Goal: Information Seeking & Learning: Learn about a topic

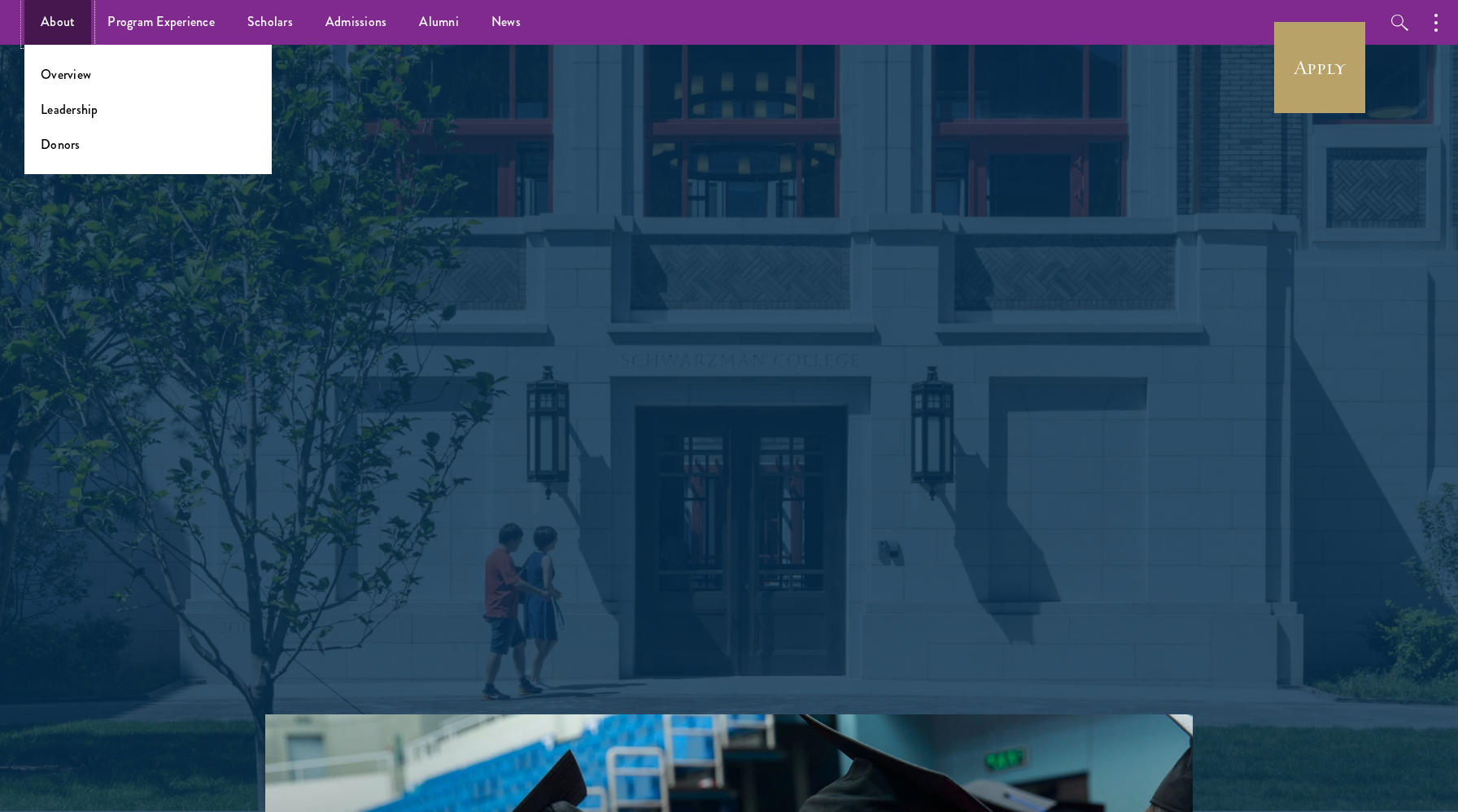
click at [46, 21] on link "About" at bounding box center [58, 22] width 67 height 44
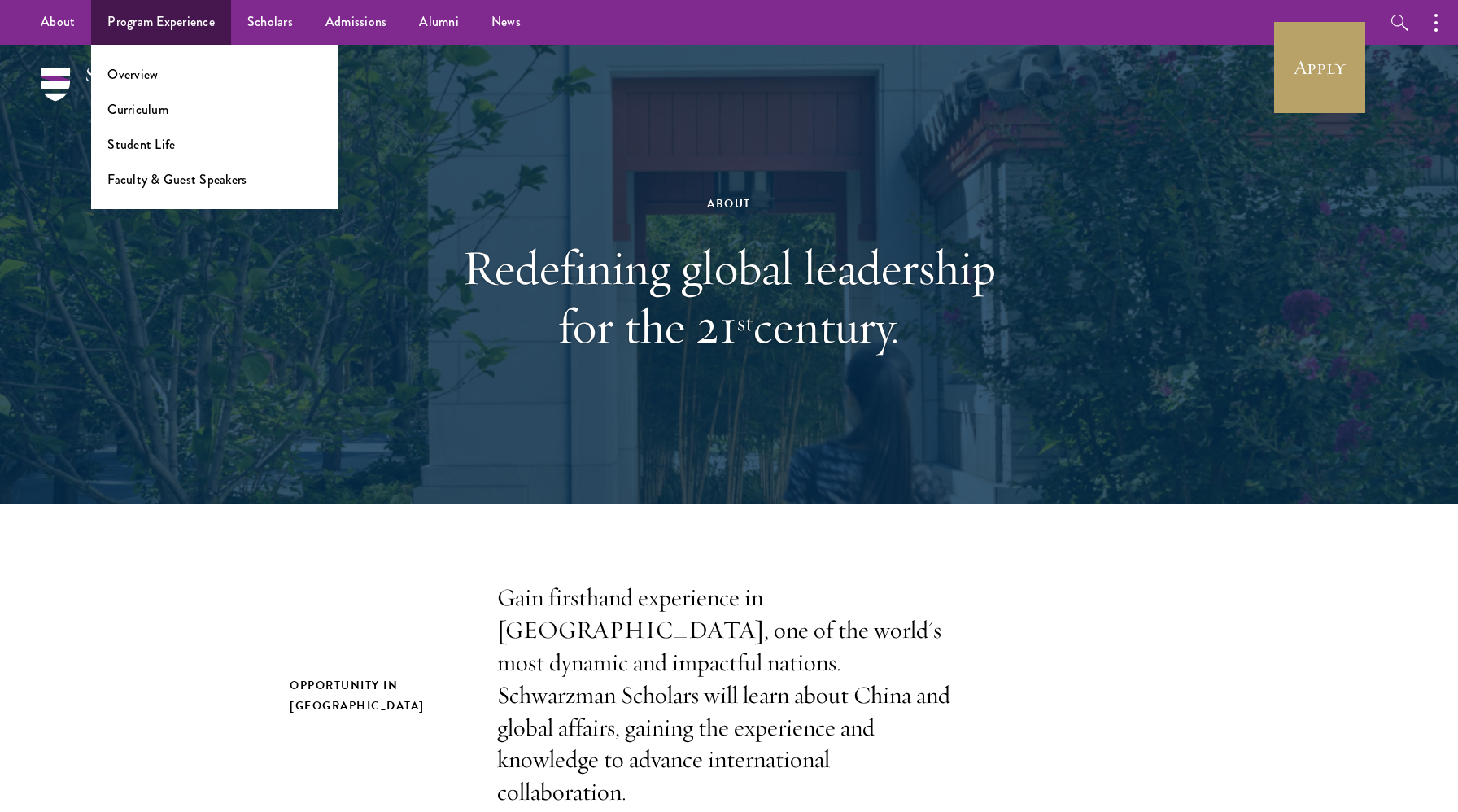
click at [177, 117] on li "Curriculum" at bounding box center [214, 109] width 214 height 19
click at [133, 105] on link "Curriculum" at bounding box center [137, 109] width 61 height 19
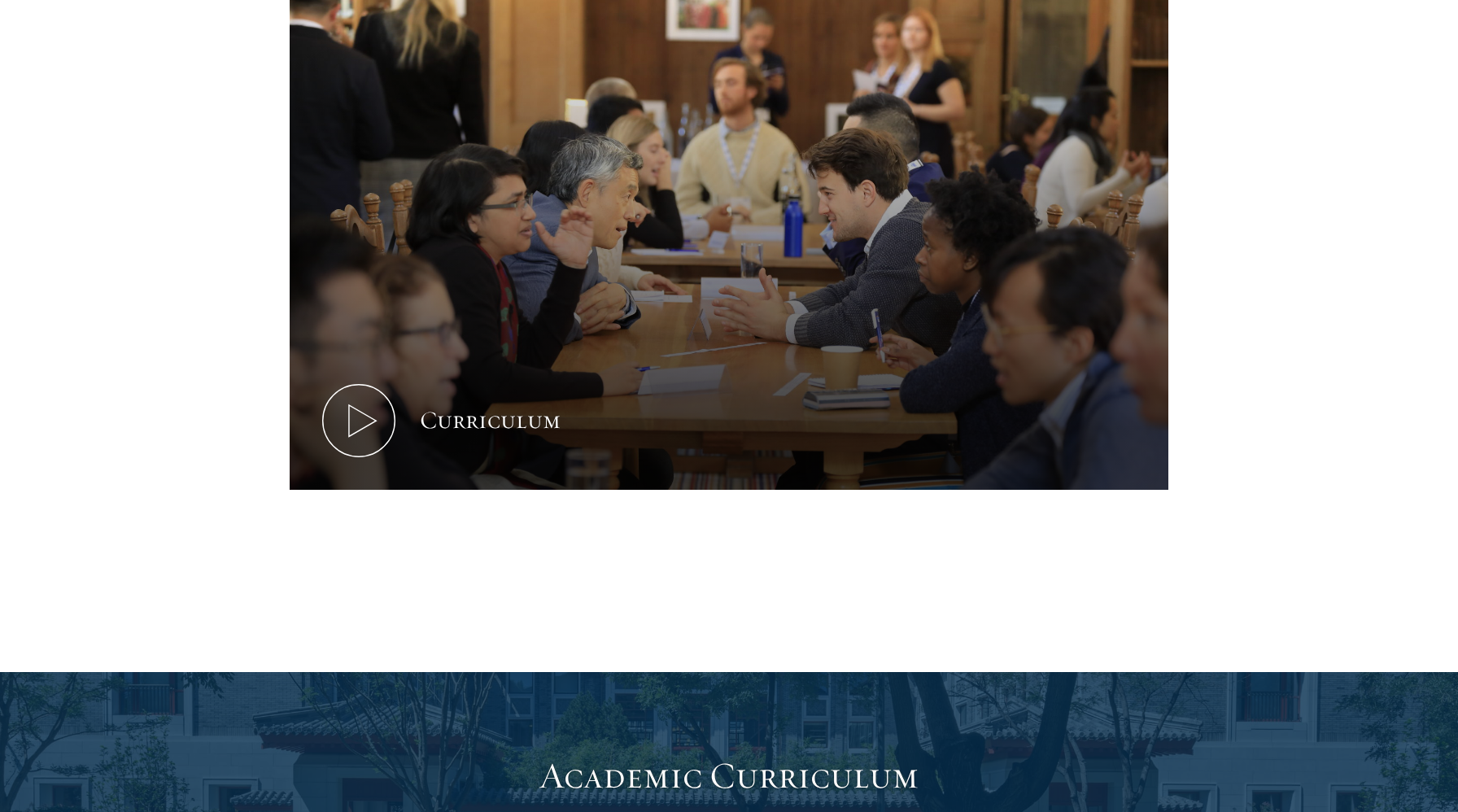
scroll to position [809, 0]
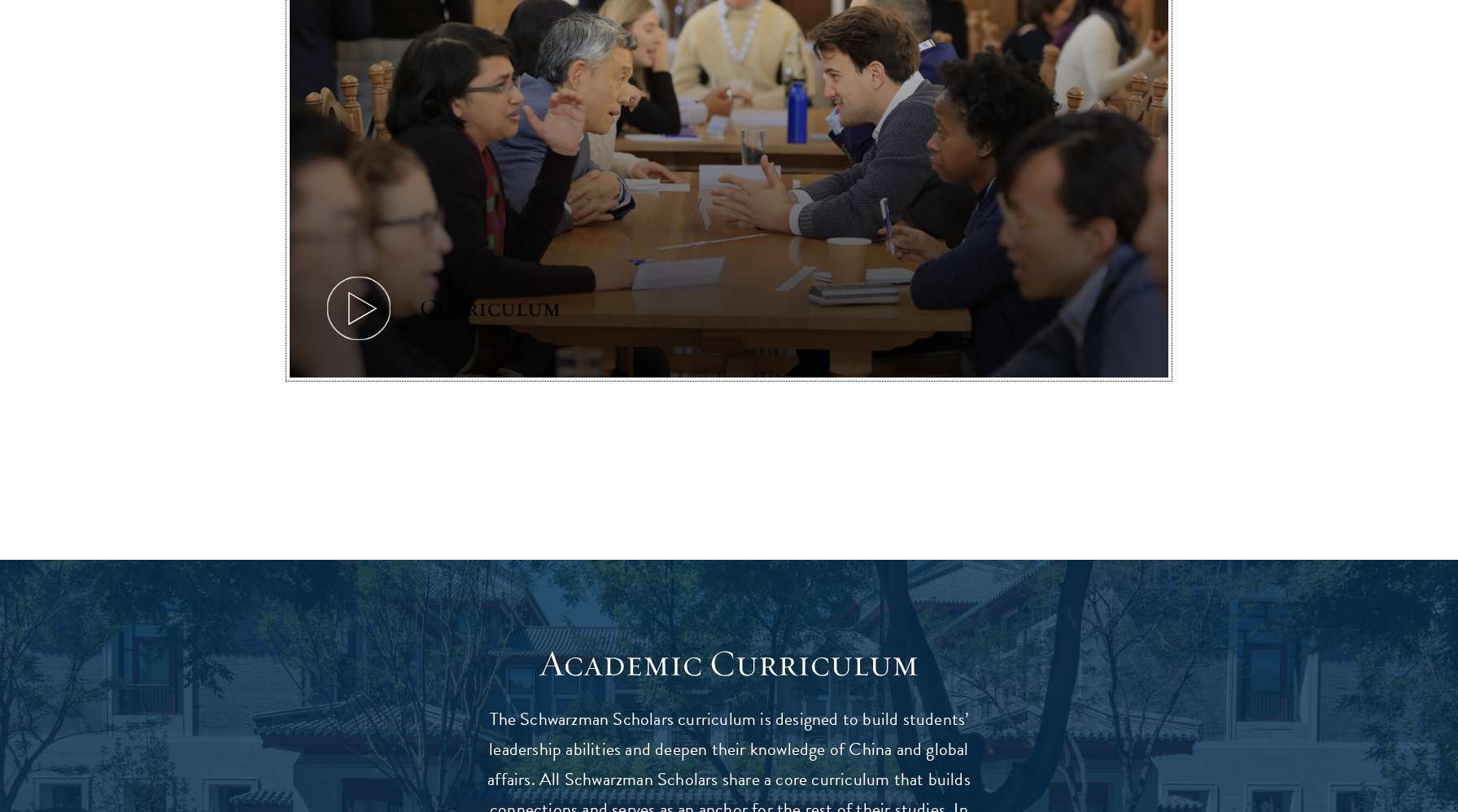
click at [365, 304] on icon at bounding box center [358, 307] width 73 height 73
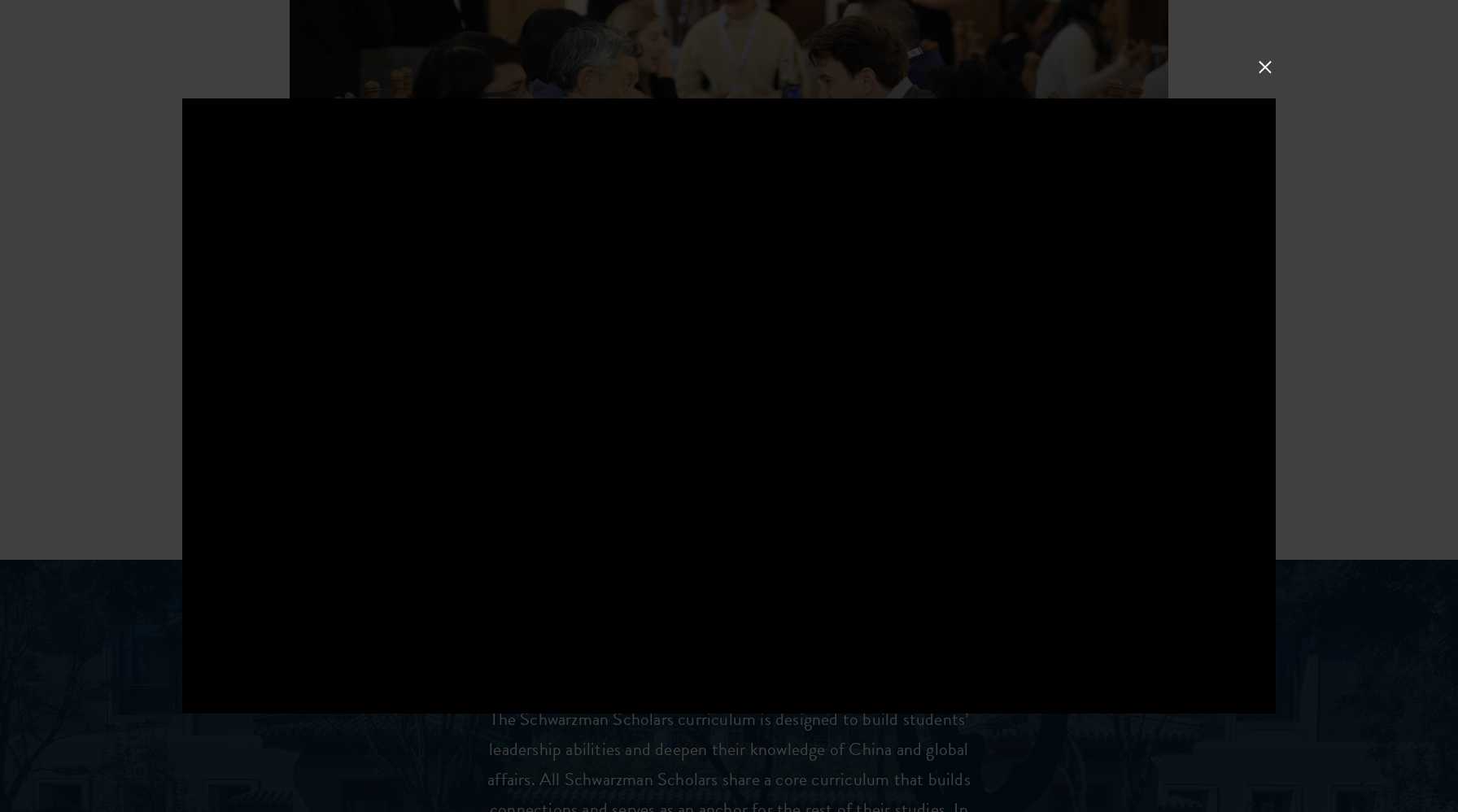
click at [1254, 57] on button at bounding box center [1264, 67] width 21 height 21
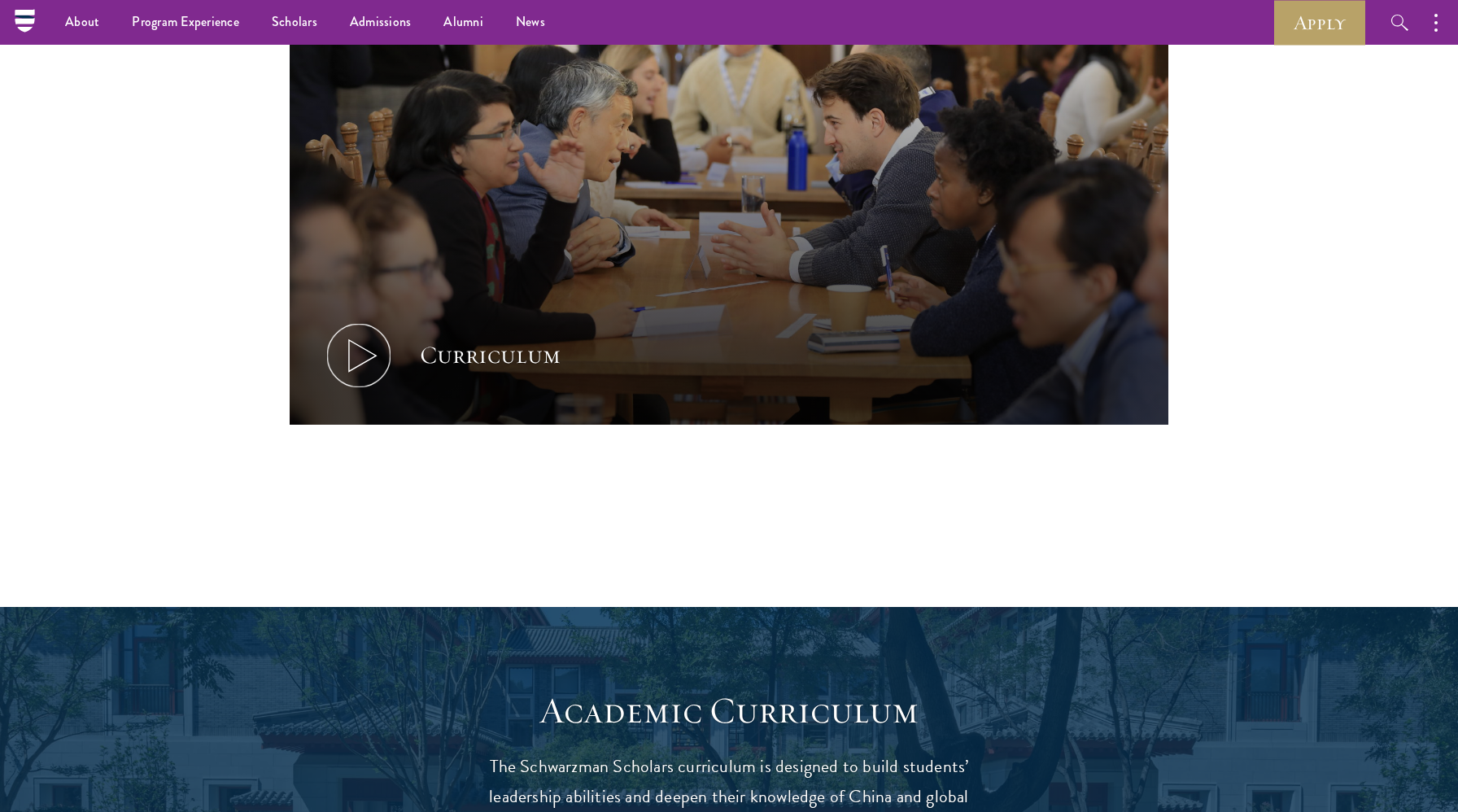
scroll to position [526, 0]
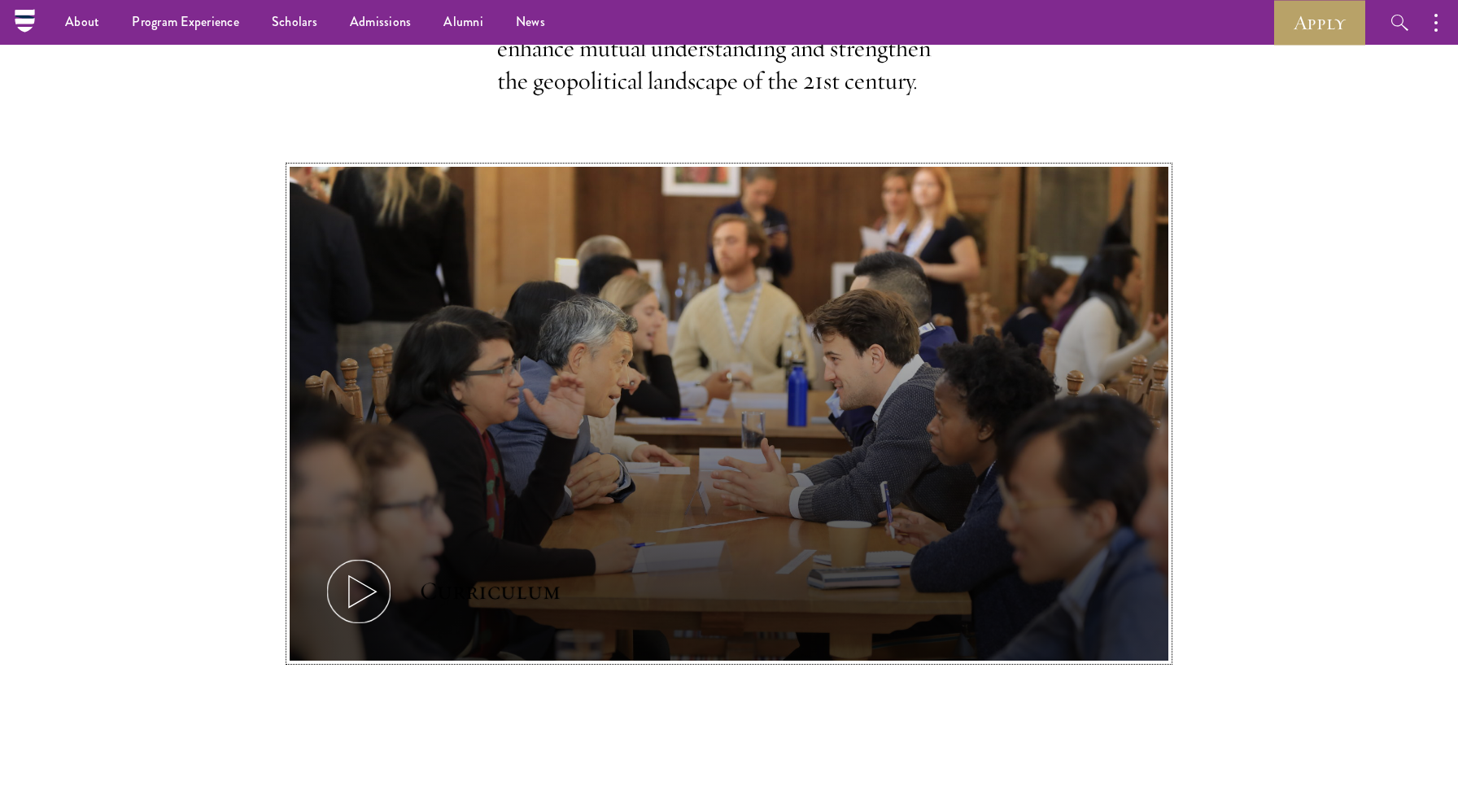
click at [352, 589] on icon at bounding box center [358, 590] width 73 height 73
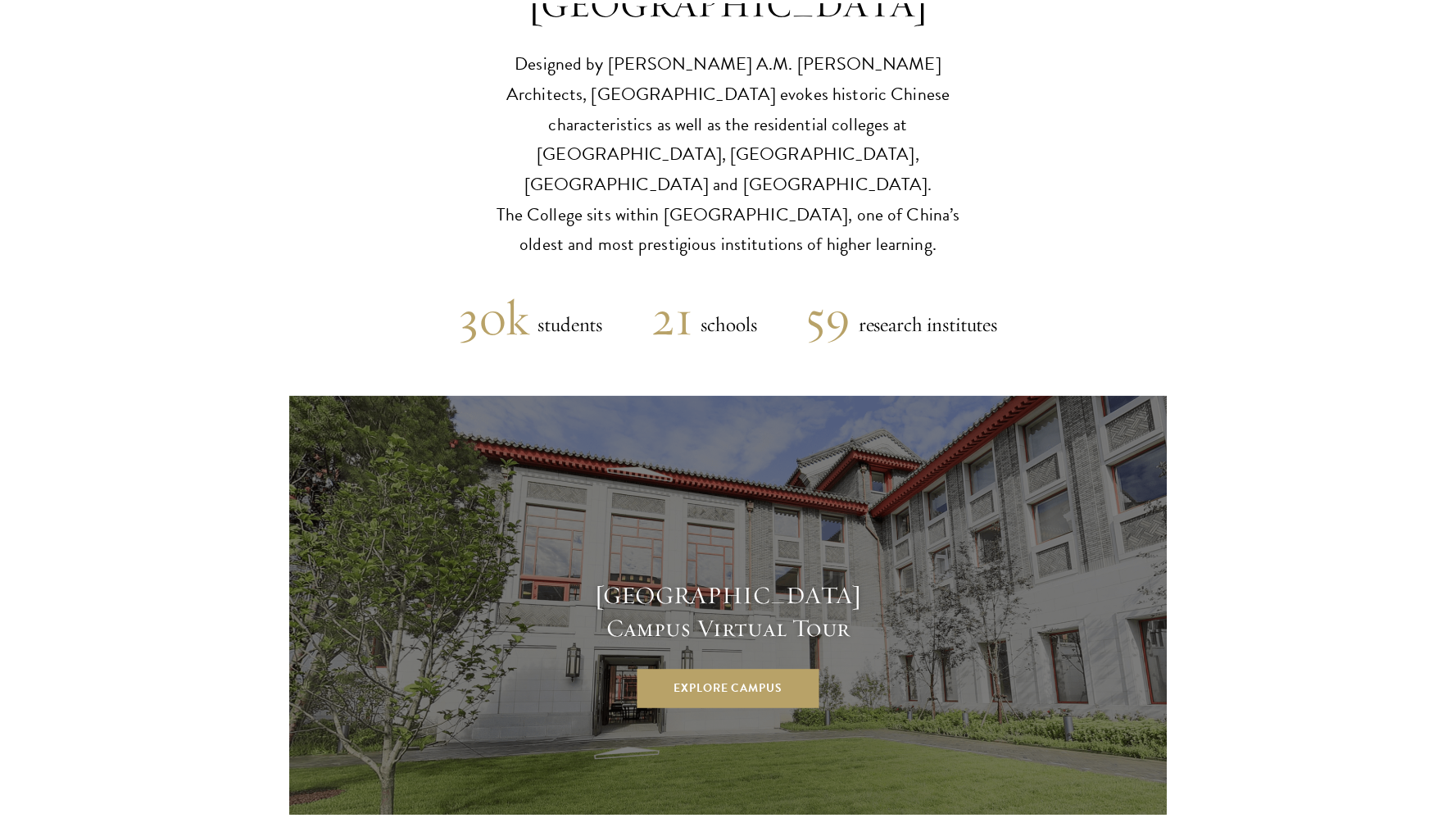
scroll to position [4347, 0]
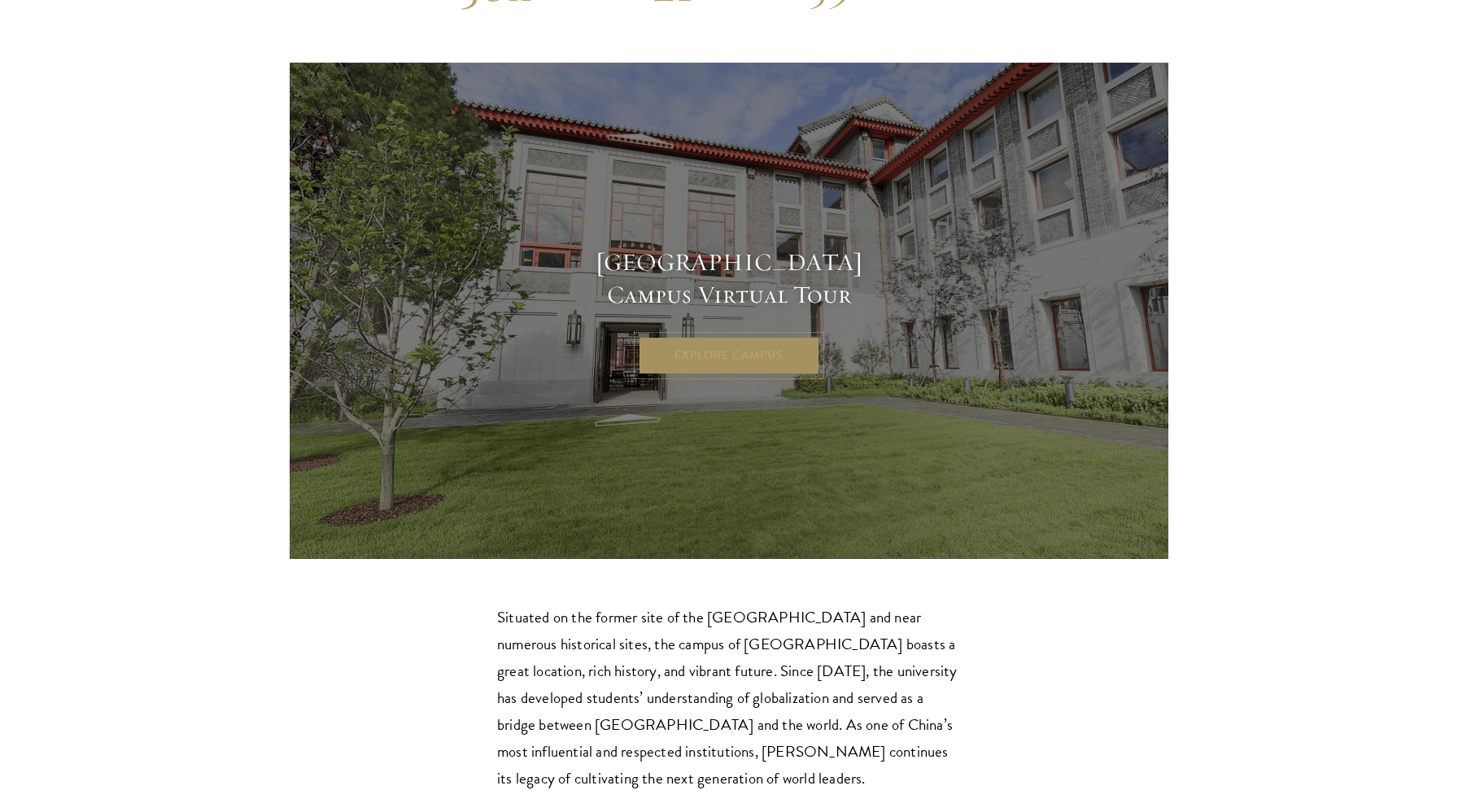
click at [698, 335] on link "Explore Campus" at bounding box center [728, 354] width 182 height 39
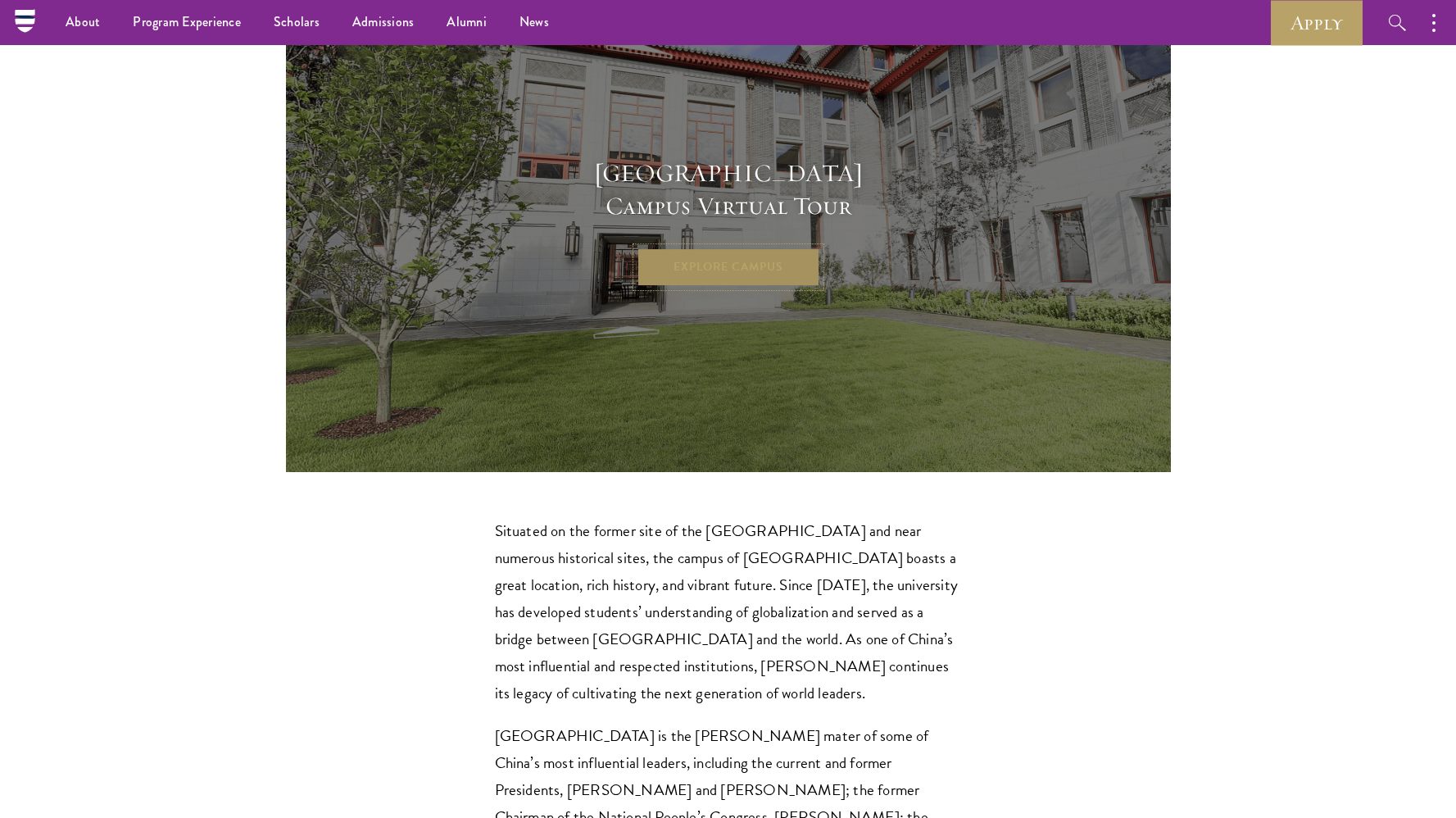
scroll to position [4435, 0]
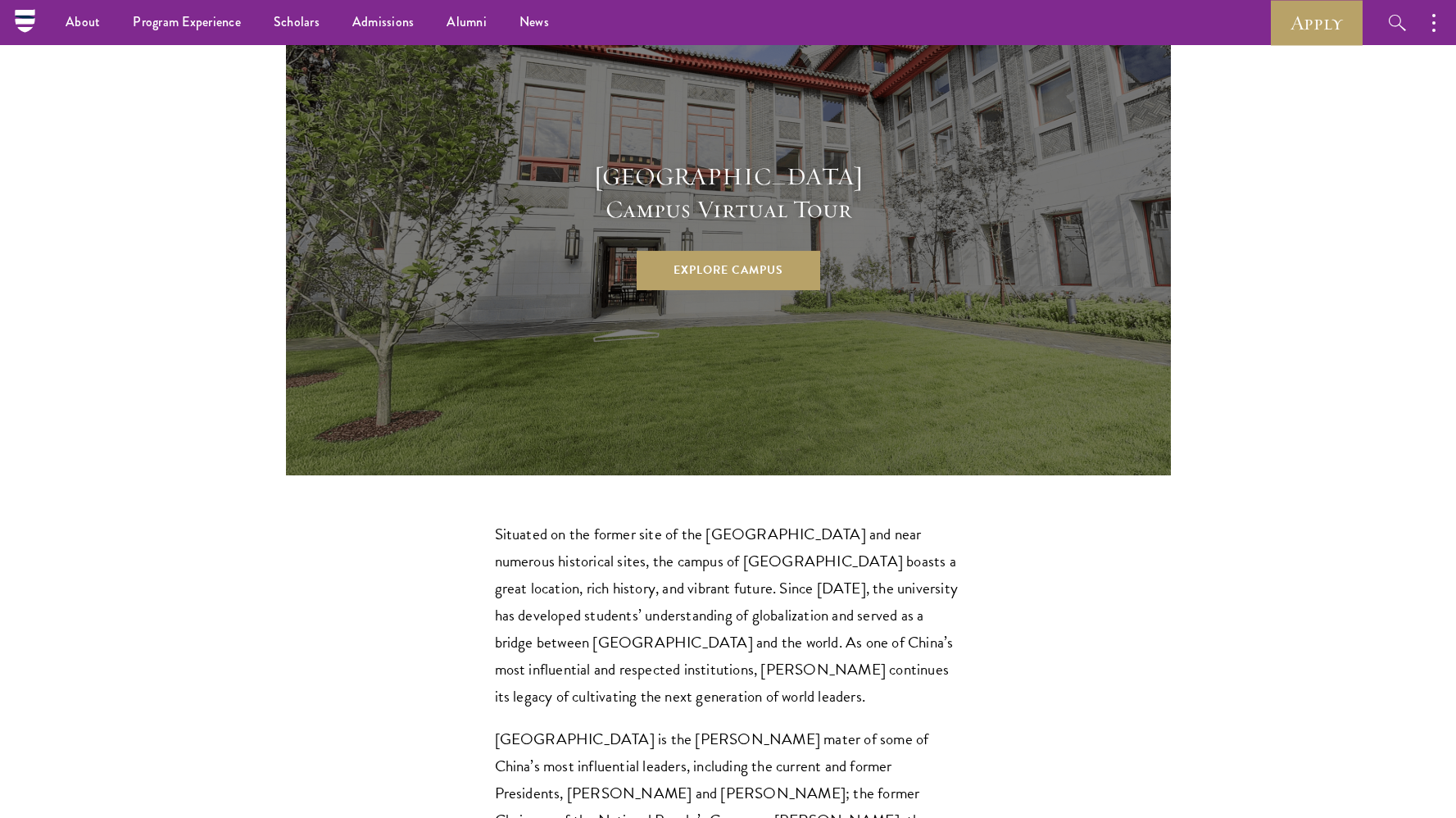
click at [607, 725] on p "Tsinghua University is the alma mater of some of China’s most influential leade…" at bounding box center [728, 806] width 467 height 162
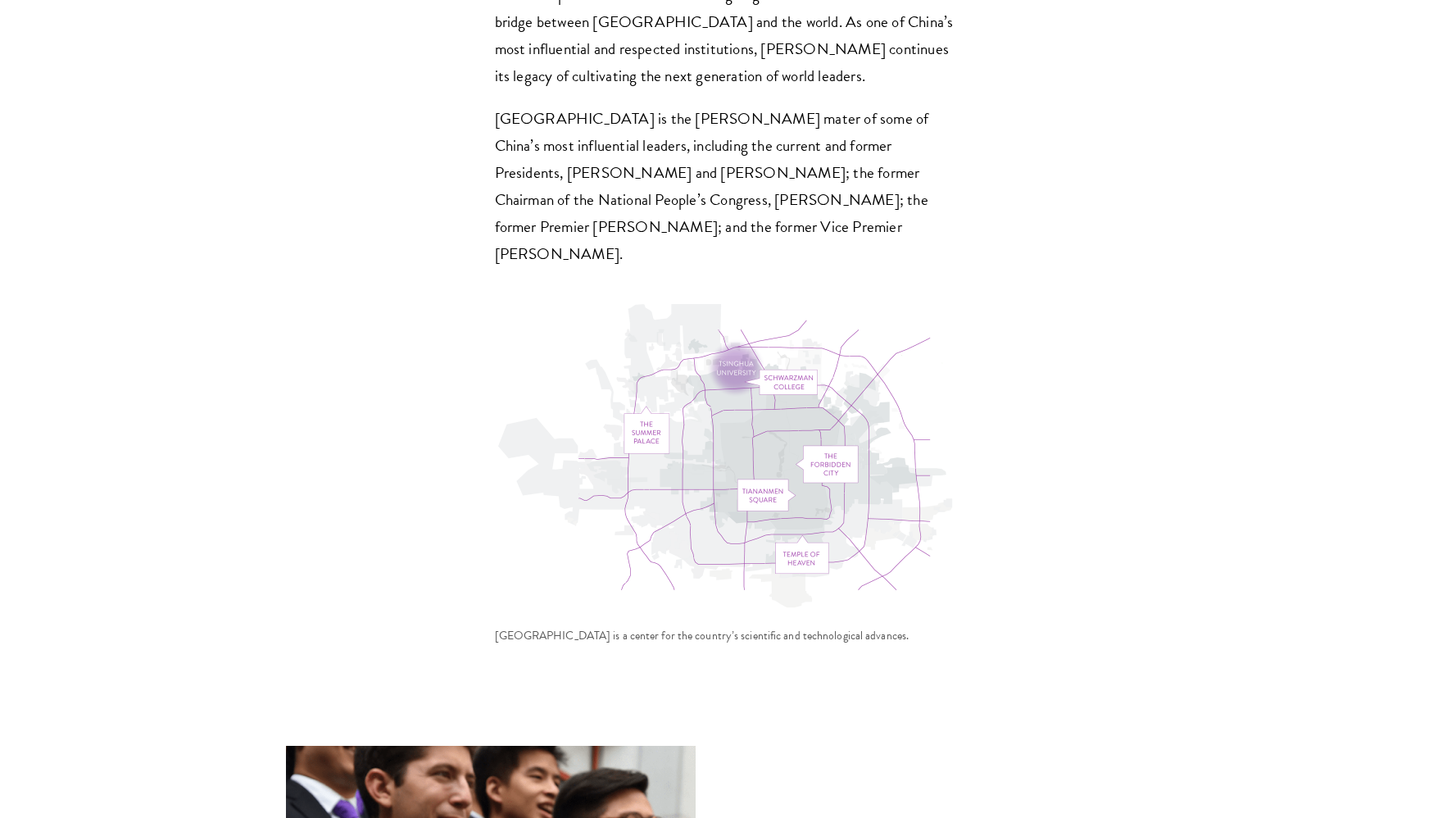
scroll to position [5300, 0]
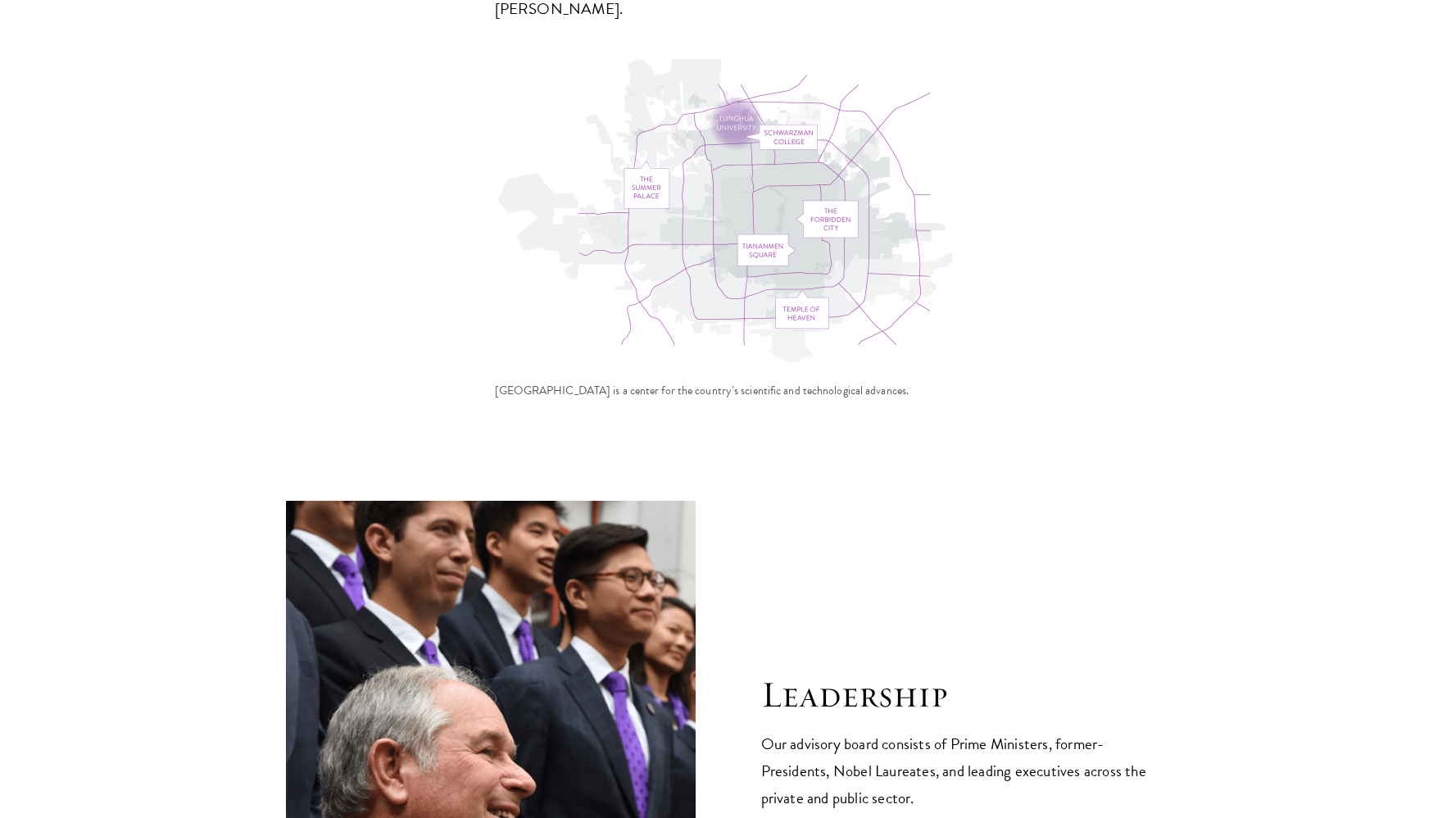
click at [605, 670] on img at bounding box center [491, 774] width 410 height 547
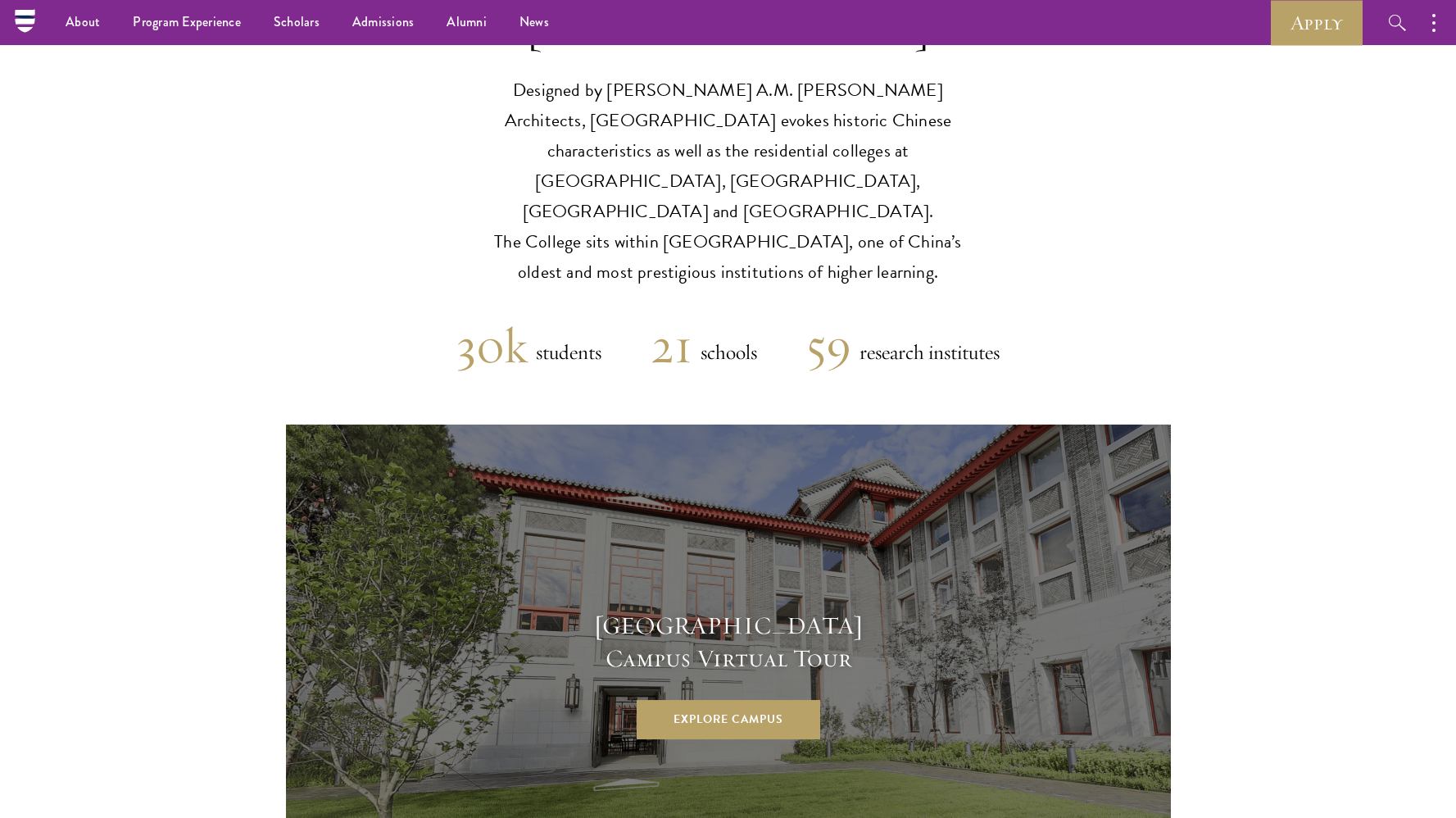
scroll to position [3856, 0]
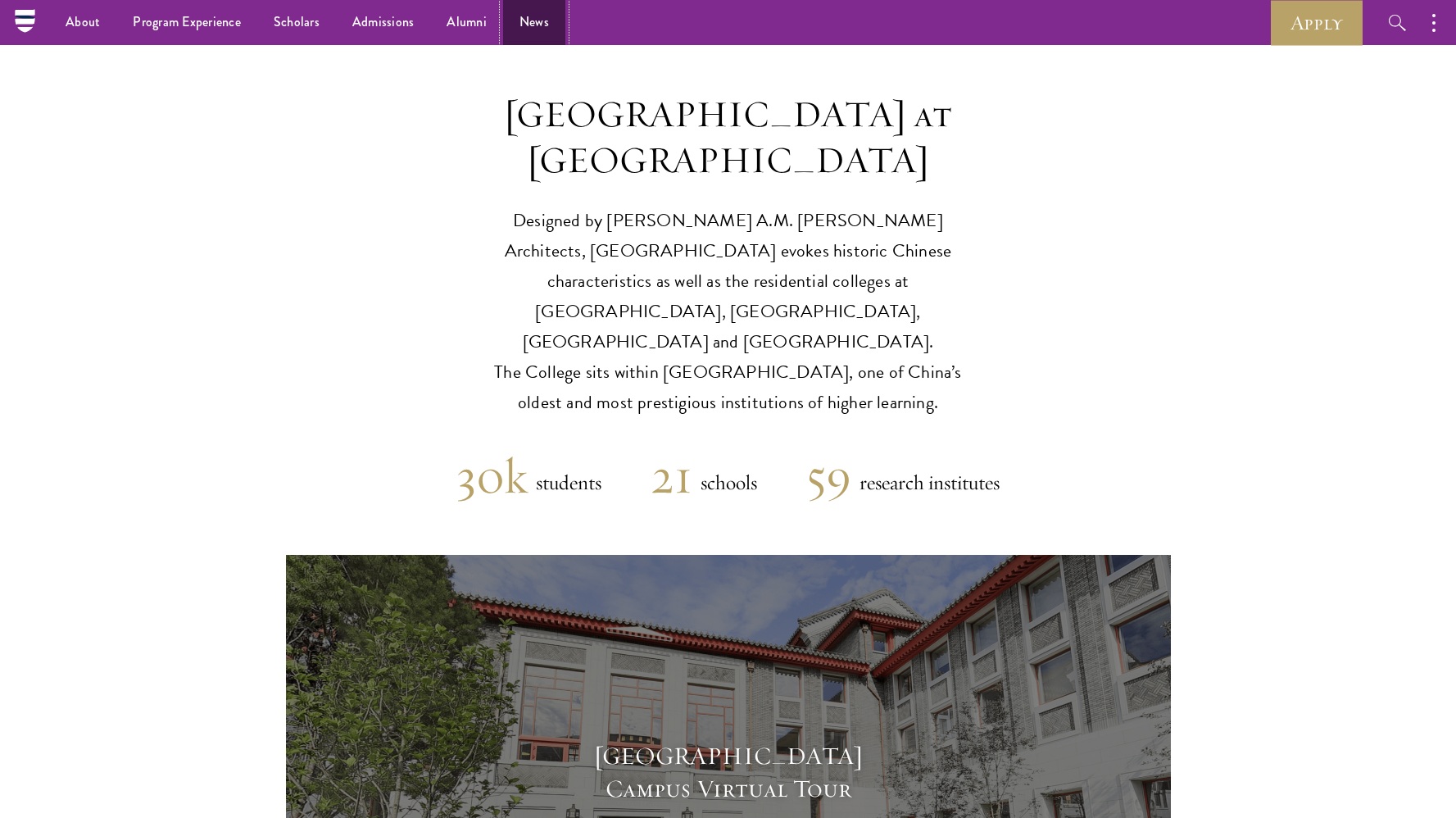
click at [525, 9] on link "News" at bounding box center [534, 22] width 62 height 45
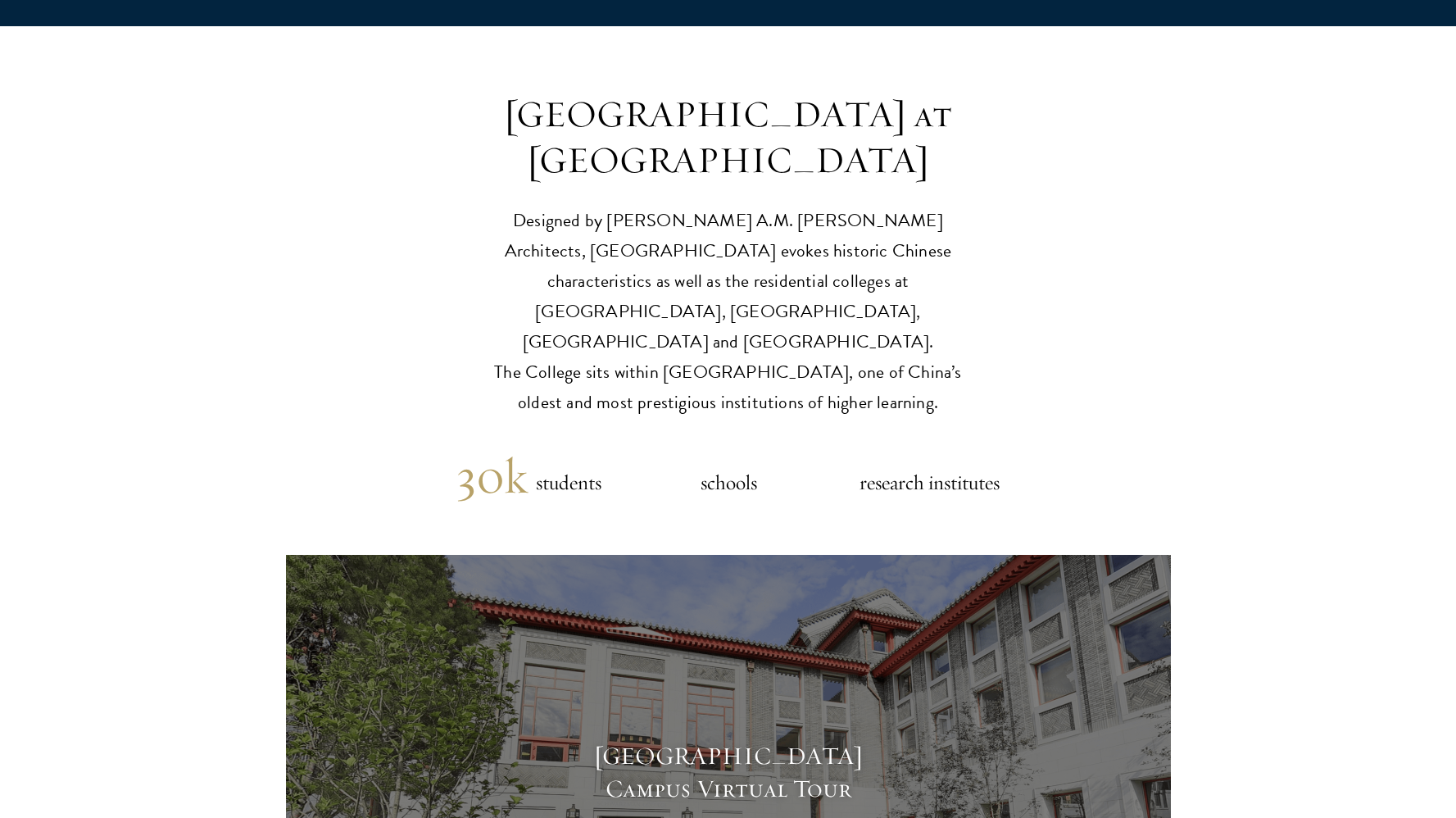
scroll to position [3857, 0]
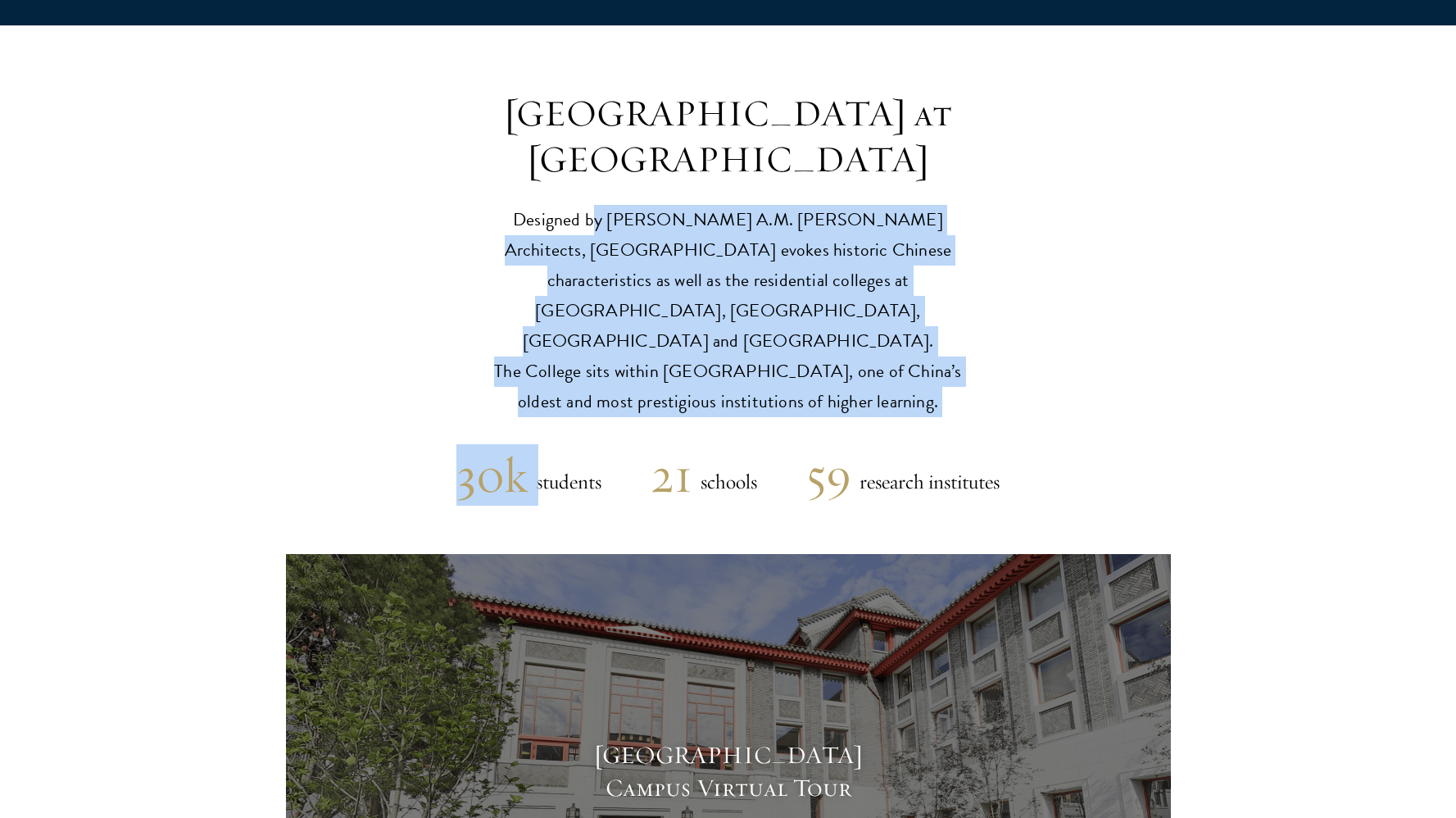
drag, startPoint x: 587, startPoint y: 278, endPoint x: 570, endPoint y: 131, distance: 148.0
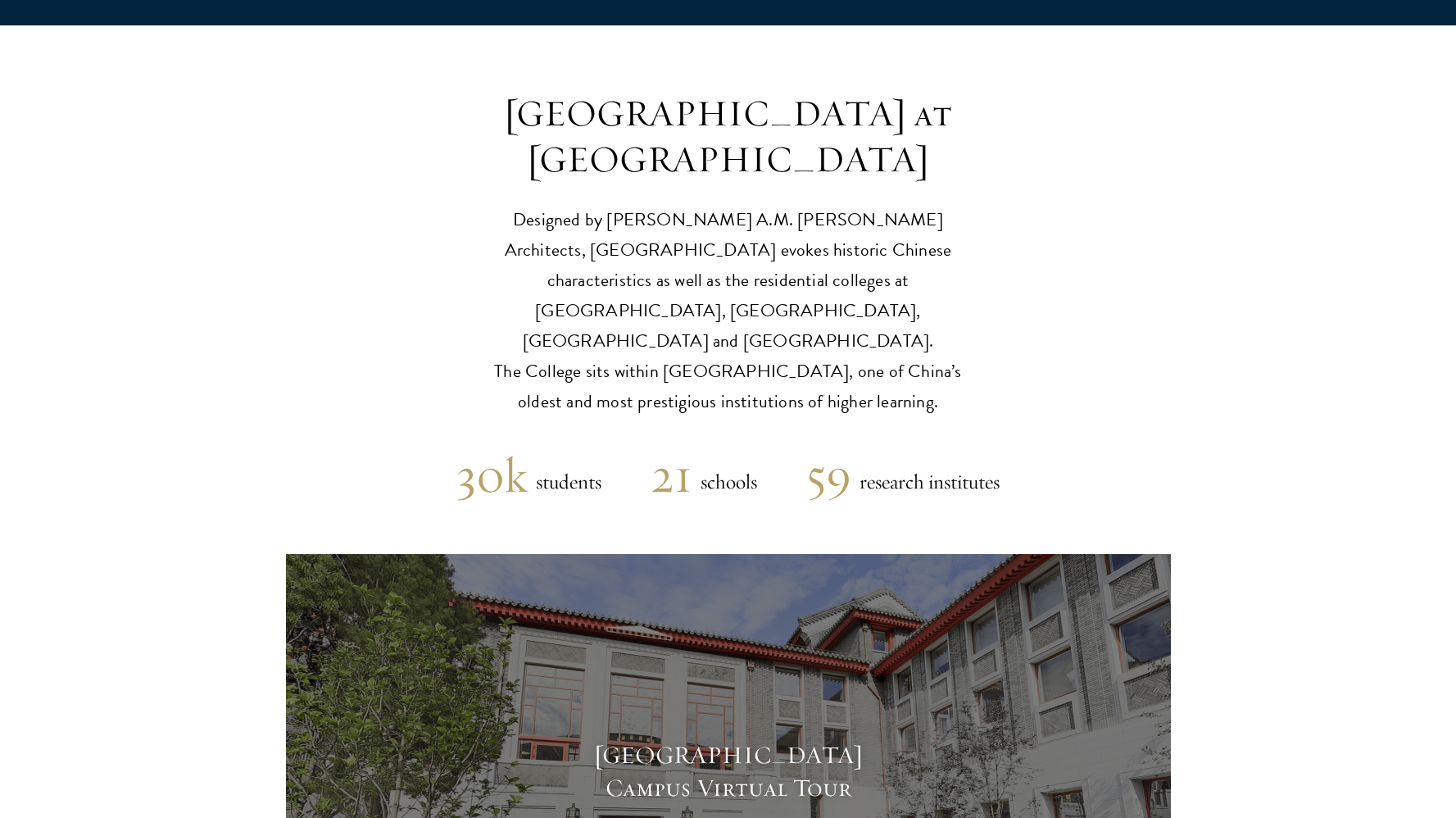
click at [481, 246] on p "Designed by Robert A.M. Stern Architects, Schwarzman College evokes historic Ch…" at bounding box center [729, 311] width 508 height 212
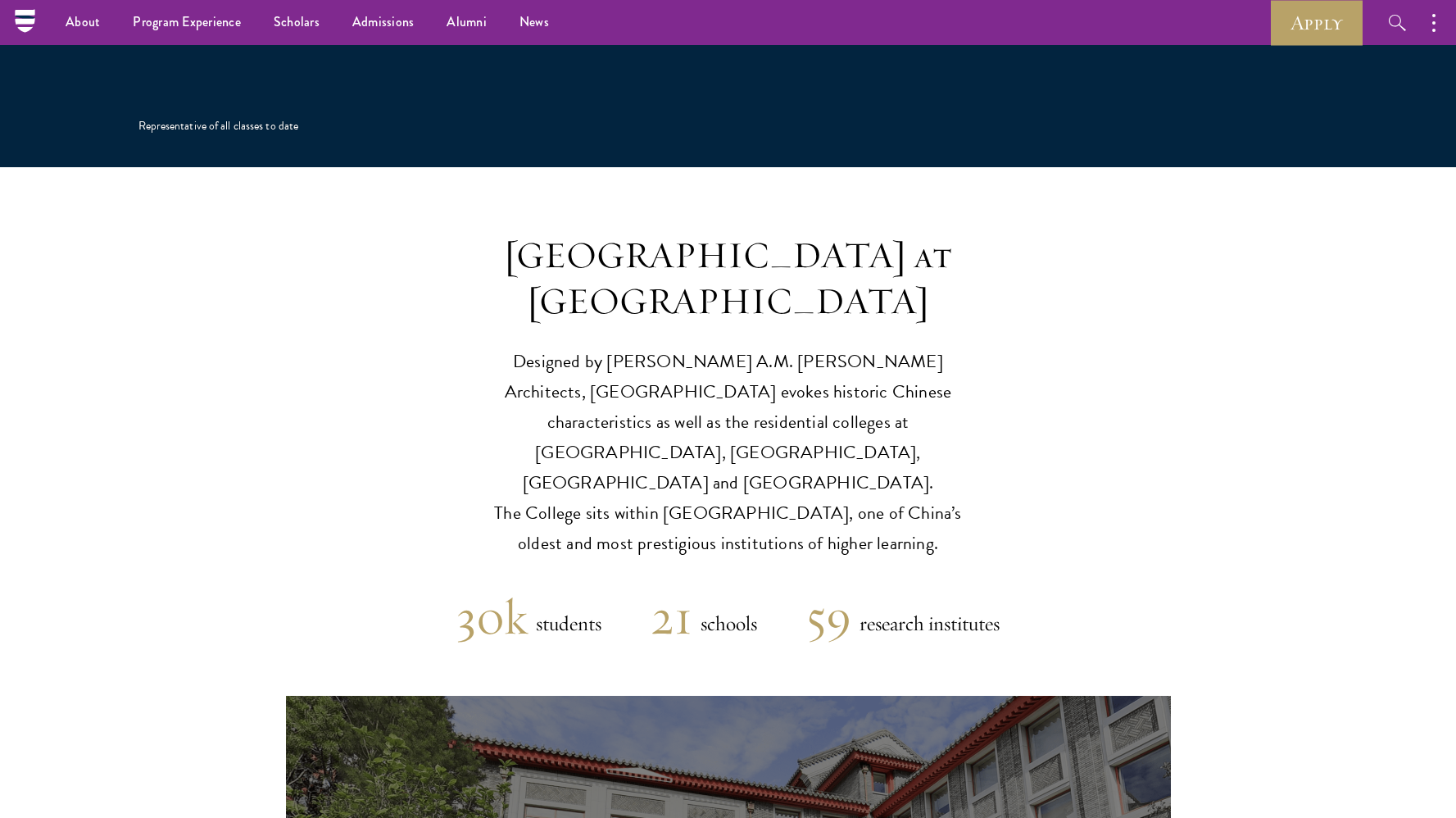
scroll to position [3709, 0]
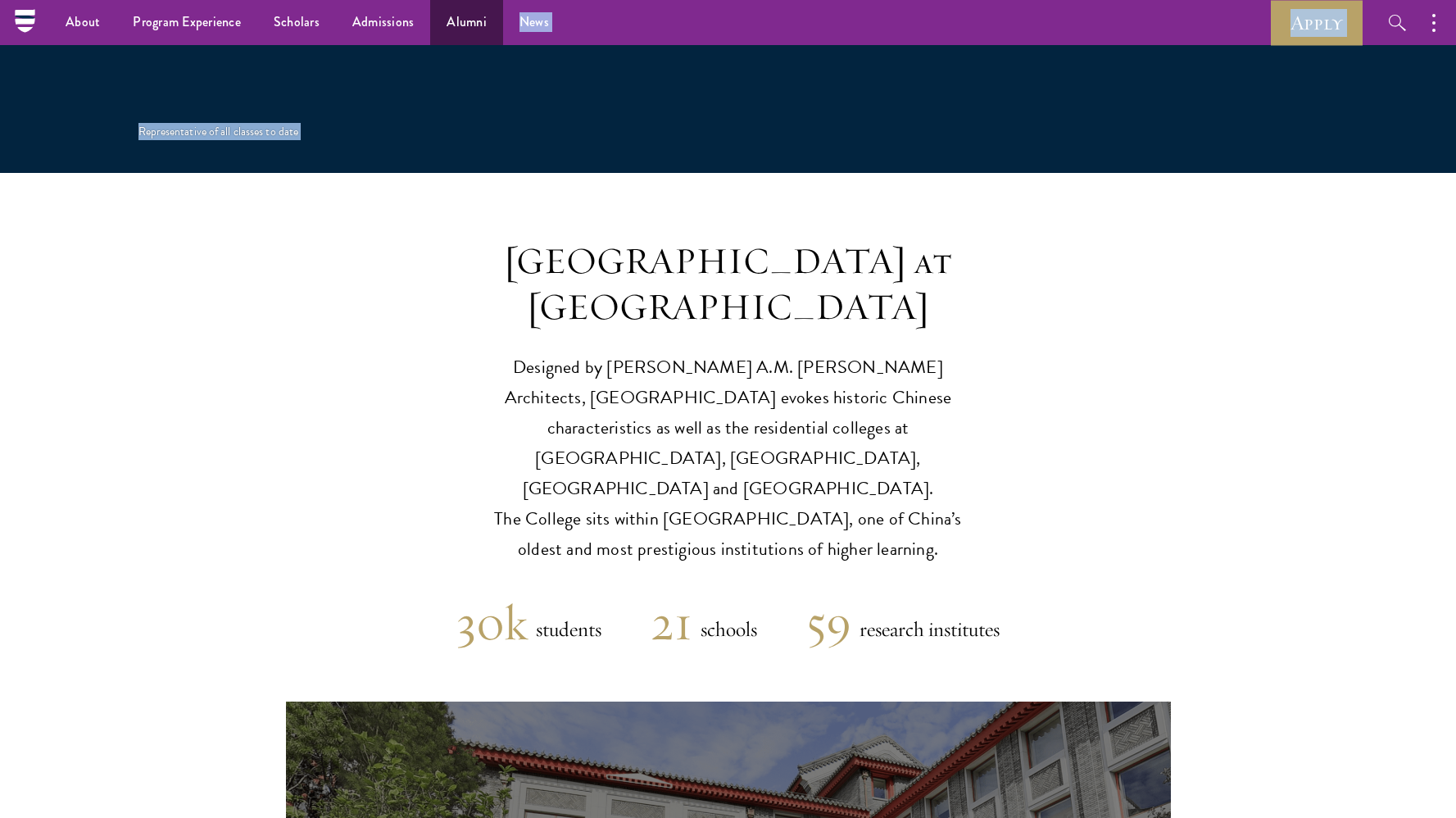
drag, startPoint x: 477, startPoint y: 186, endPoint x: 480, endPoint y: 32, distance: 154.0
click at [479, 33] on div "About Overview Leadership Donors Program Experience Overview Curriculum Student…" at bounding box center [728, 154] width 1456 height 7727
click at [535, 18] on link "News" at bounding box center [534, 22] width 62 height 45
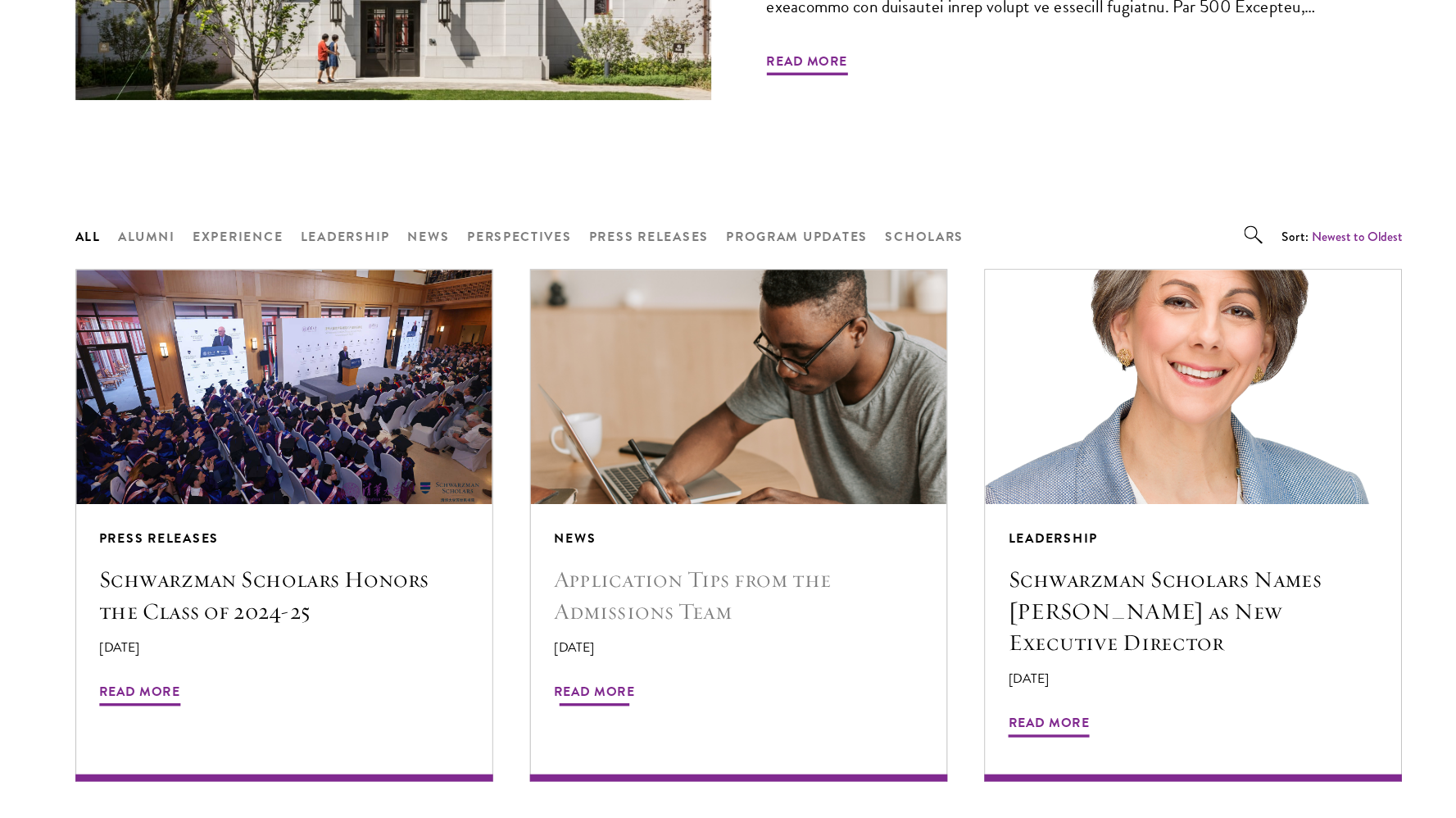
scroll to position [1095, 0]
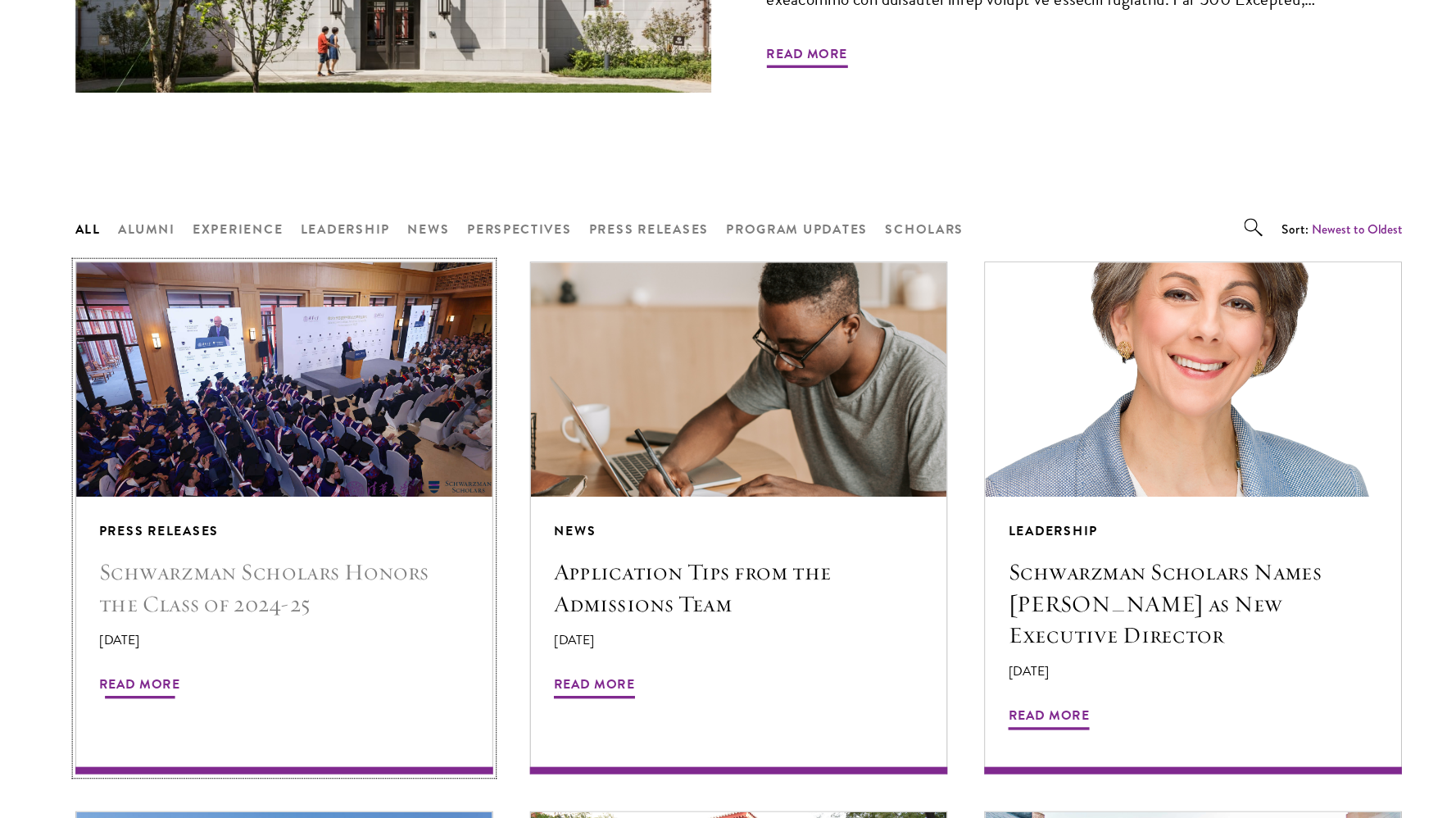
click at [335, 462] on img at bounding box center [323, 427] width 394 height 221
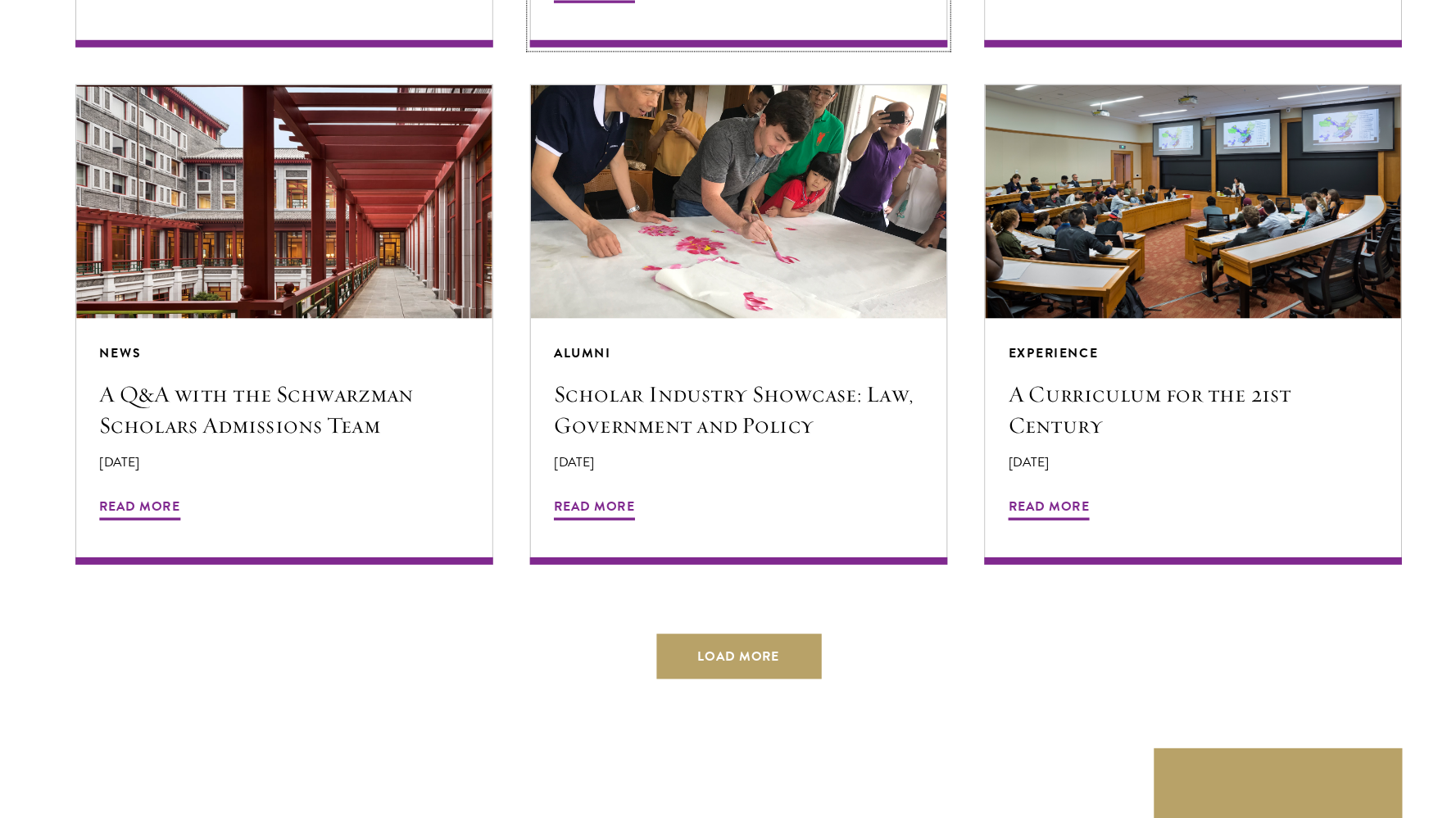
scroll to position [2969, 0]
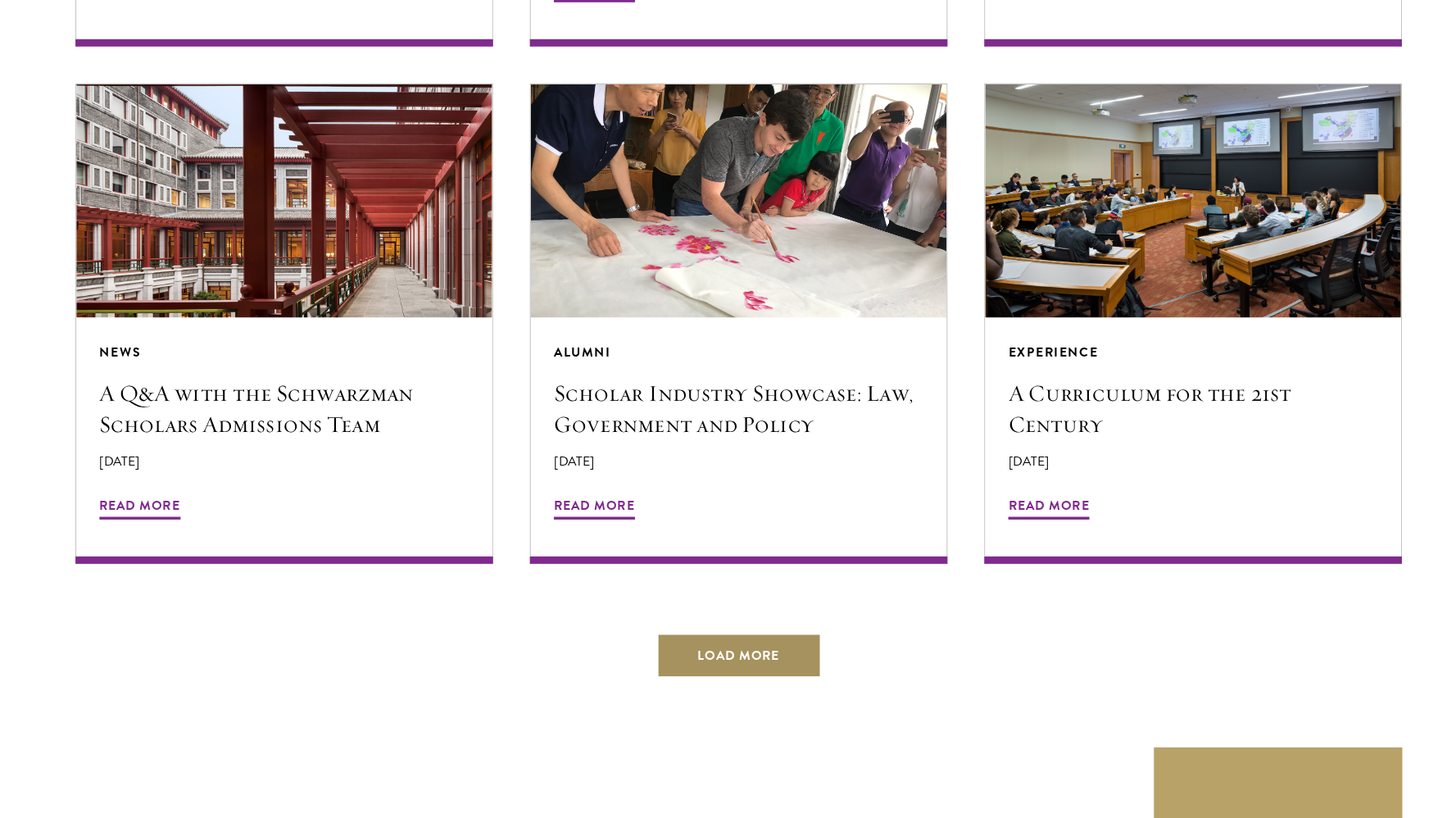
click at [727, 653] on button "Load More" at bounding box center [728, 672] width 147 height 39
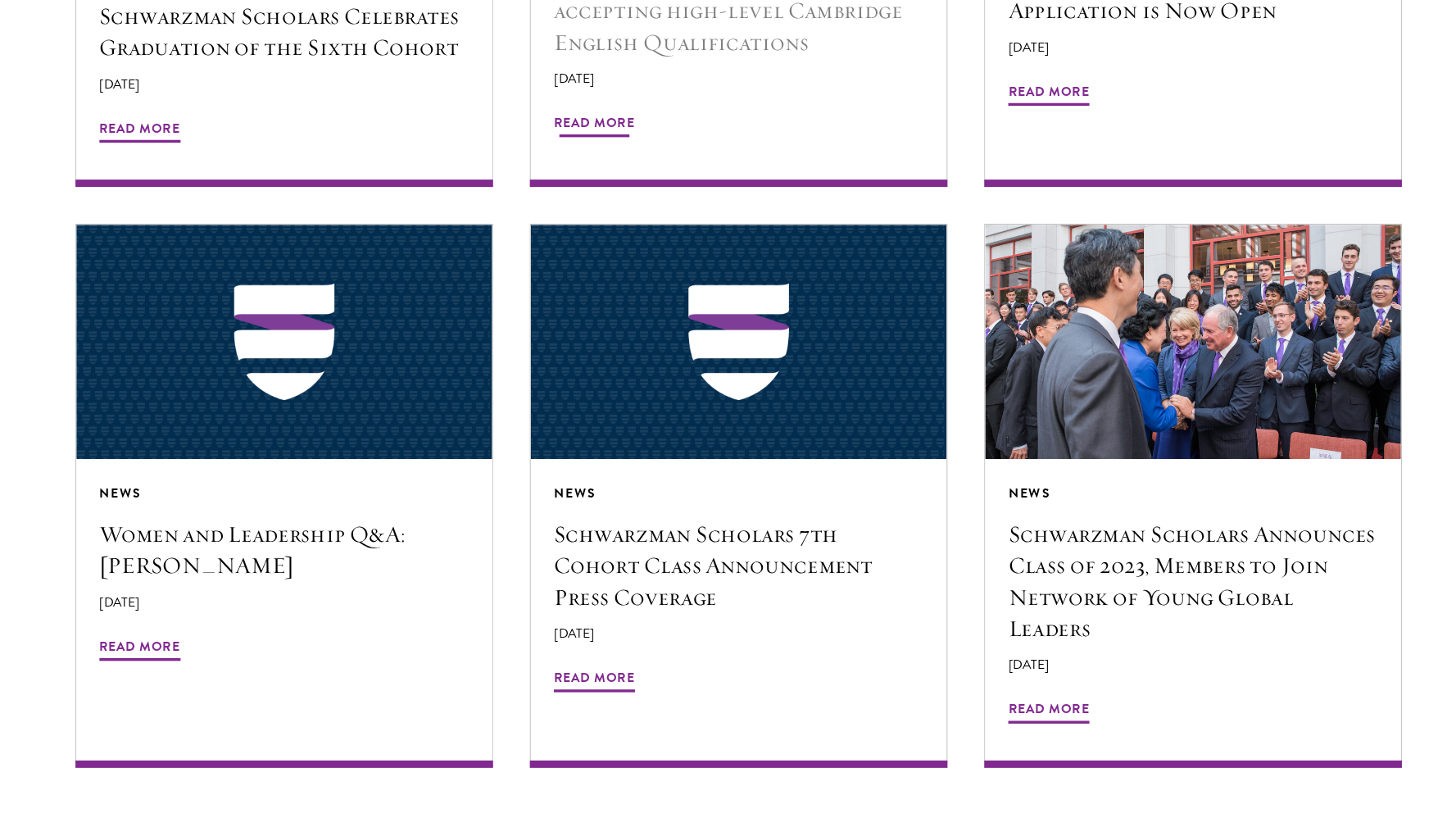
scroll to position [3850, 0]
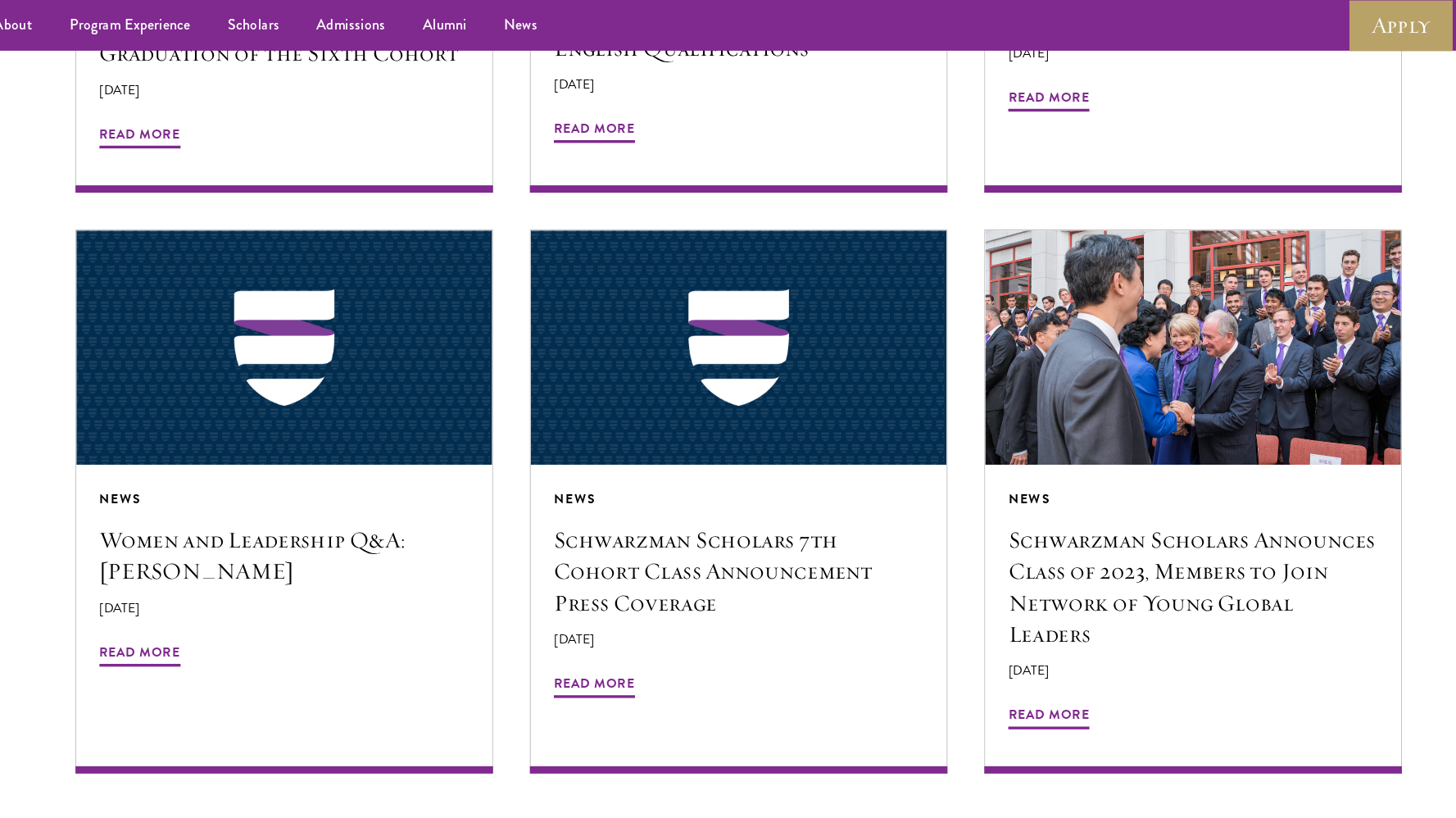
click at [714, 749] on button "Load More" at bounding box center [728, 768] width 147 height 39
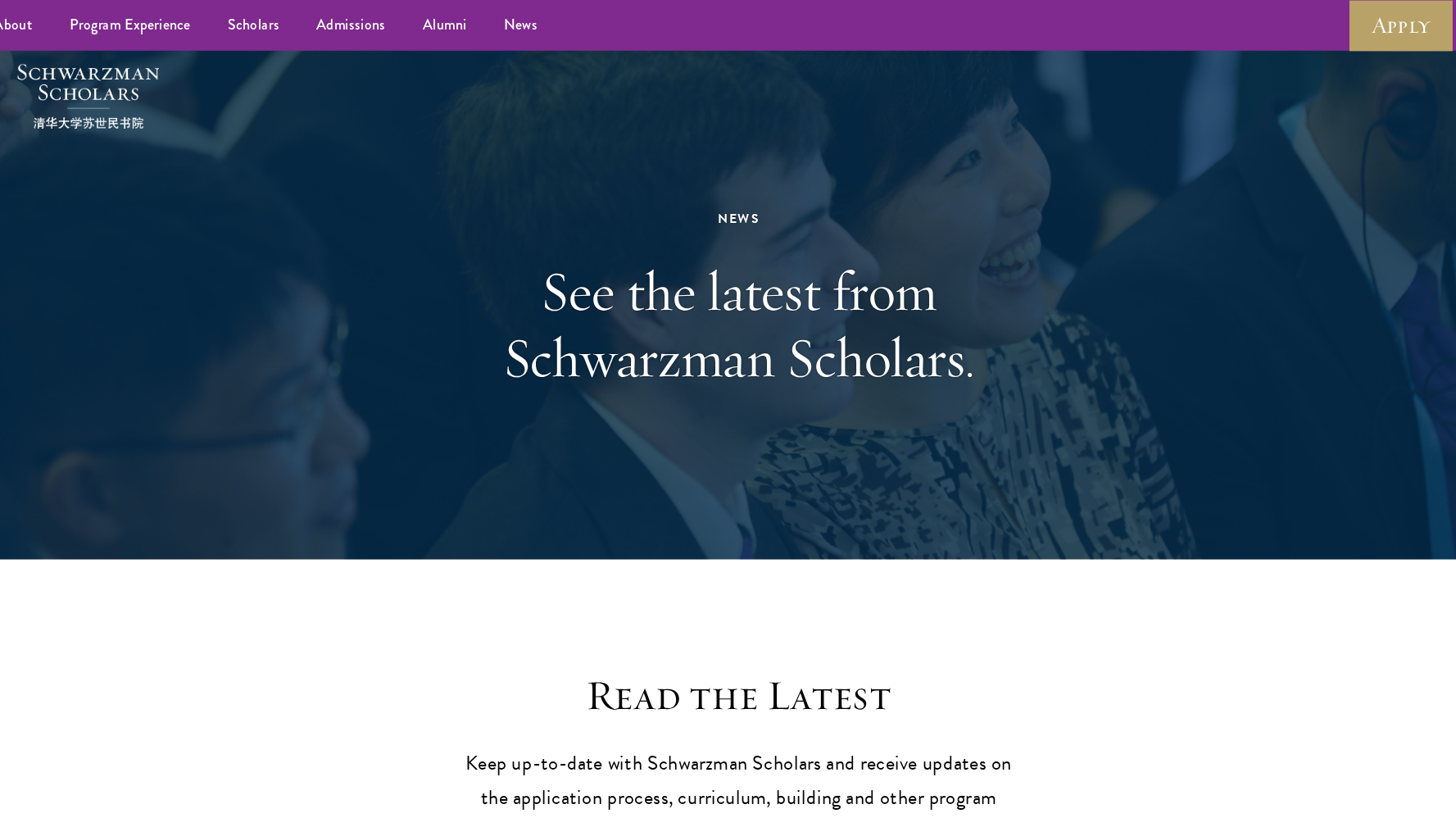
scroll to position [0, 0]
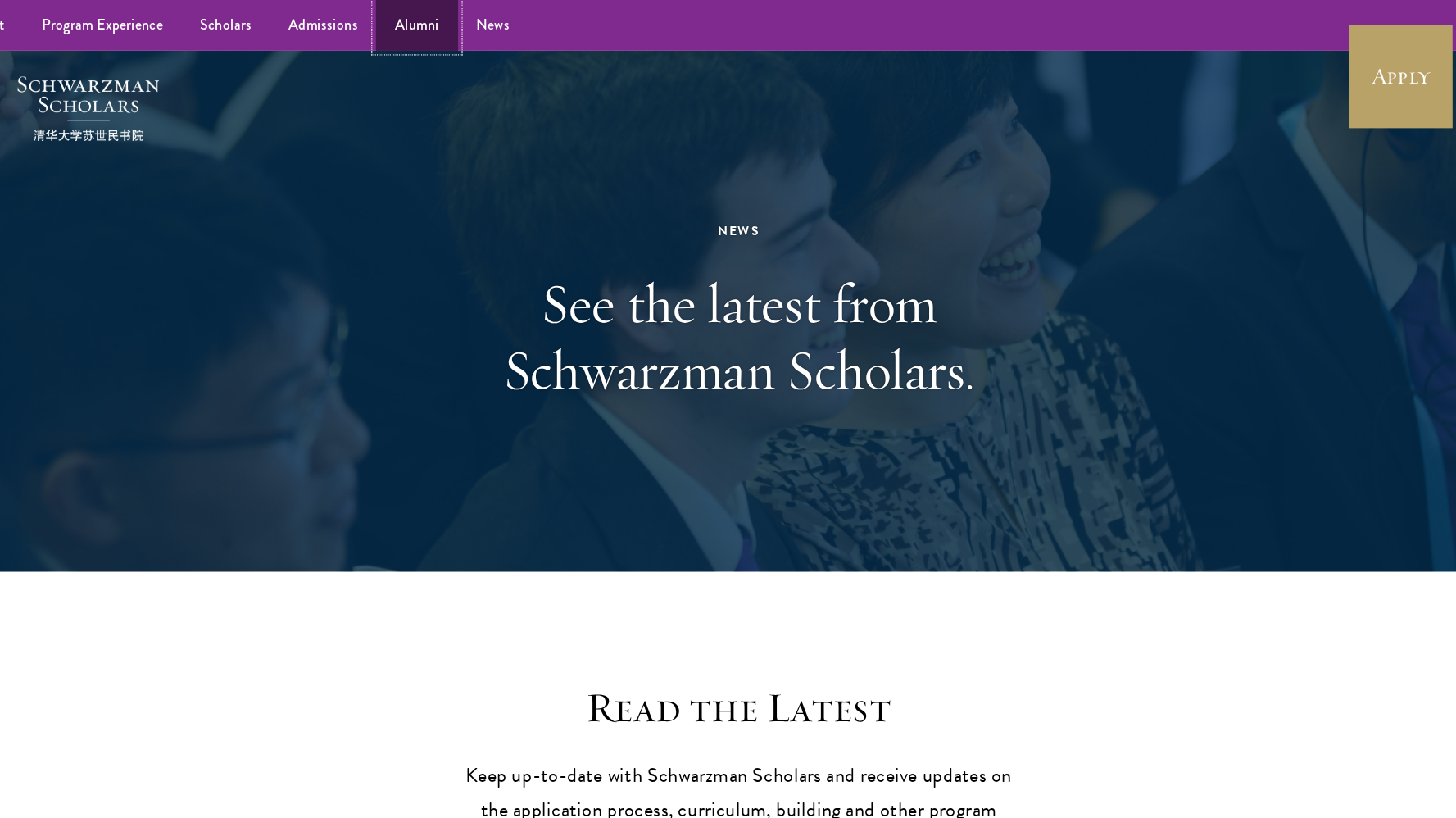
click at [444, 33] on link "Alumni" at bounding box center [442, 22] width 73 height 45
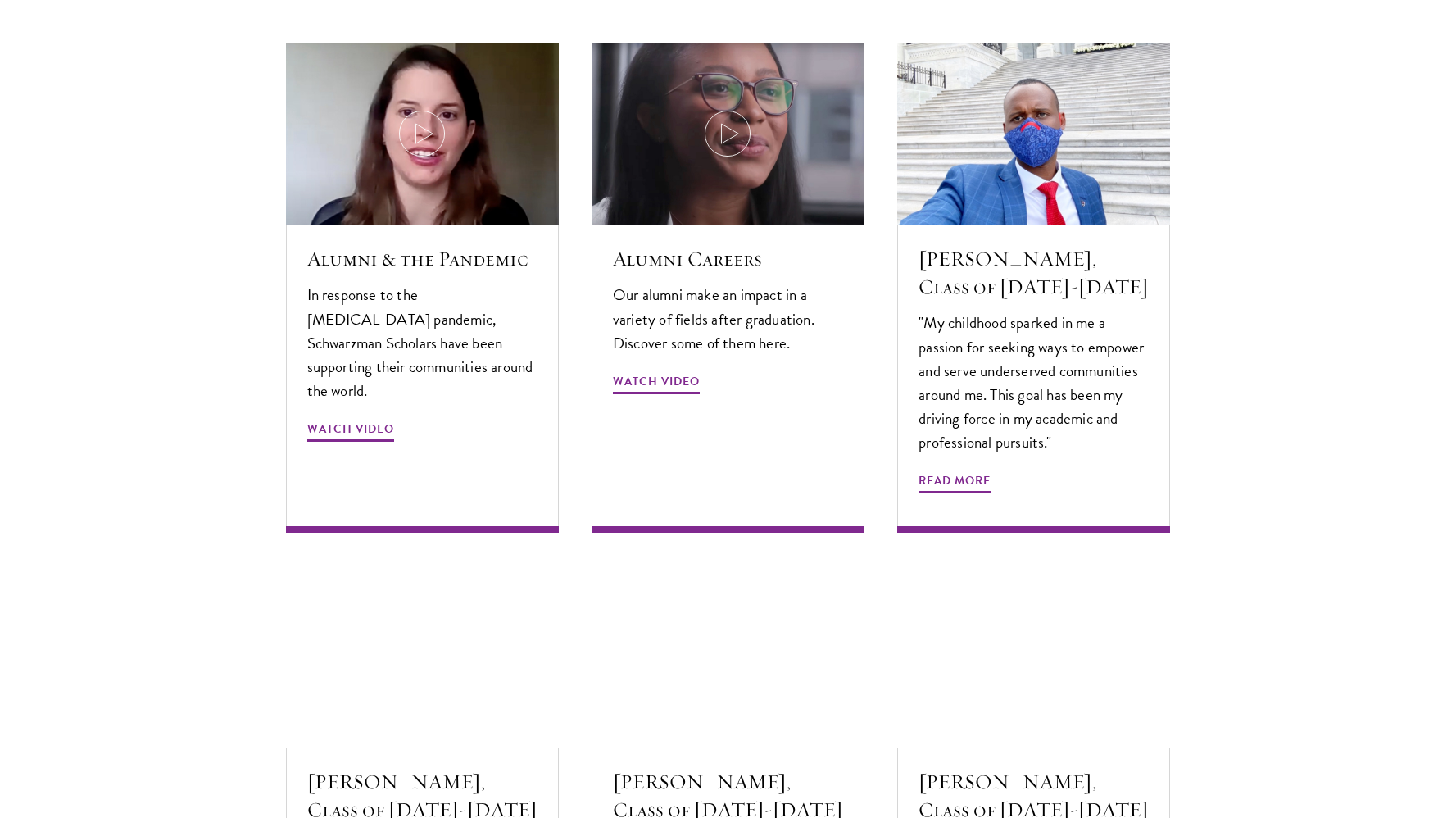
scroll to position [4991, 0]
